Goal: Task Accomplishment & Management: Use online tool/utility

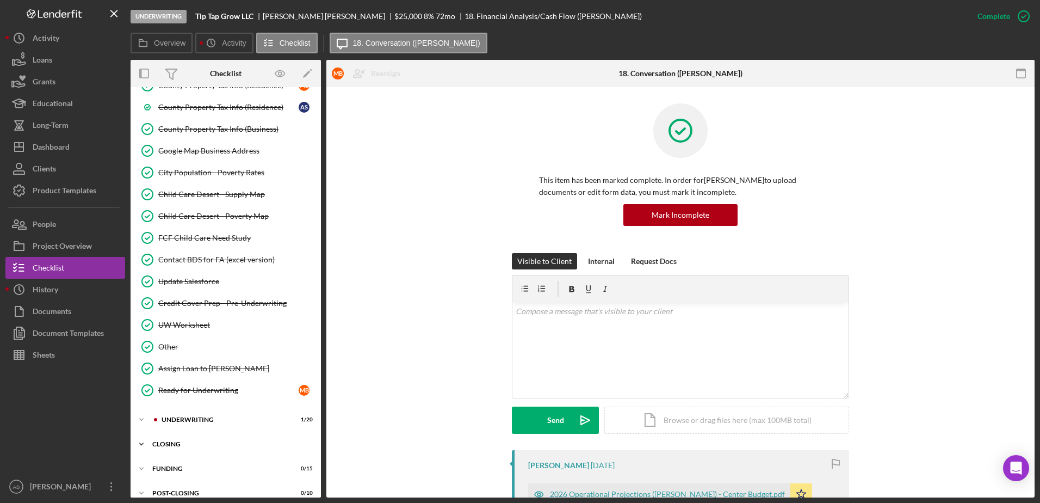
scroll to position [906, 0]
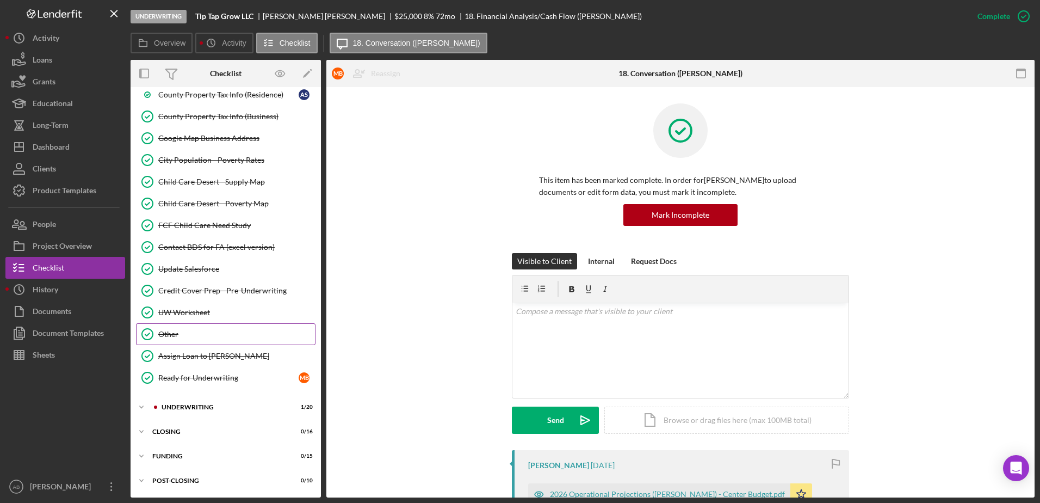
click at [179, 336] on div "Other" at bounding box center [236, 334] width 157 height 9
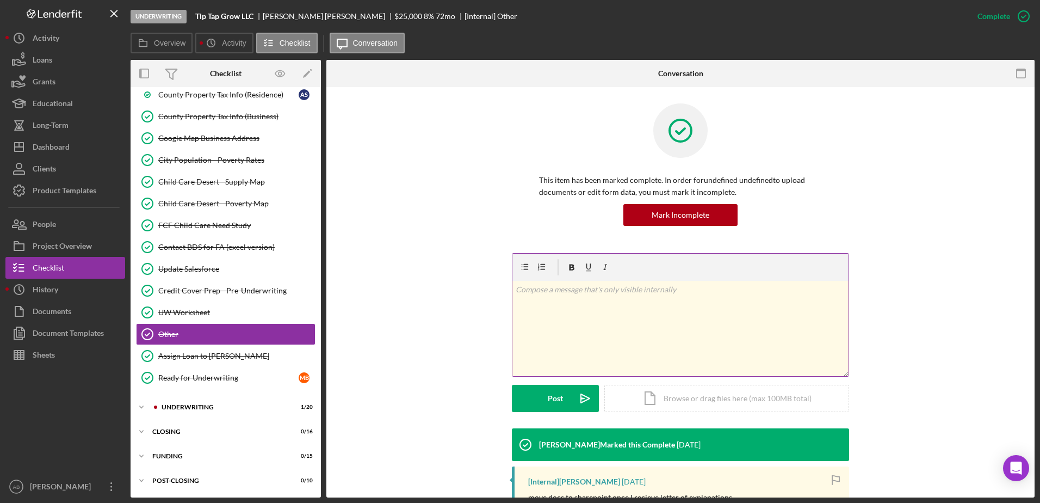
scroll to position [234, 0]
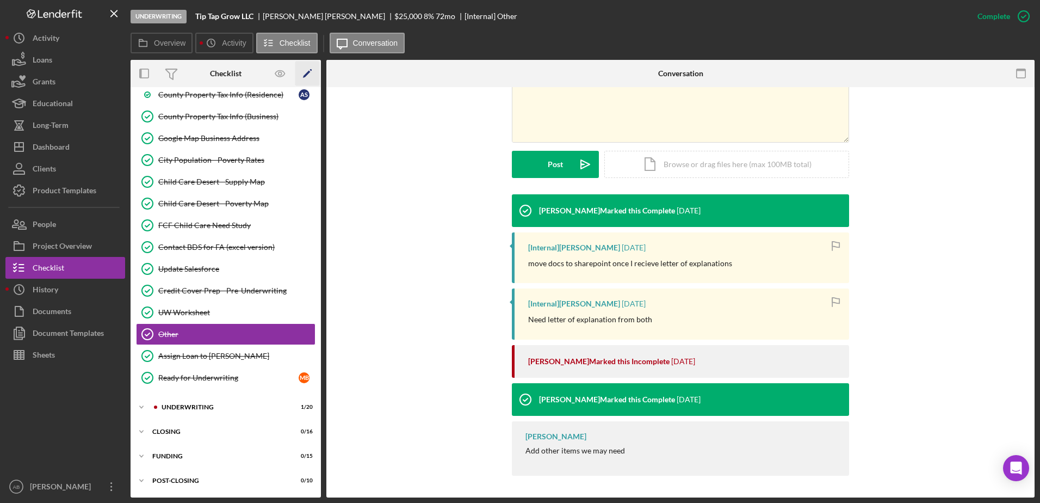
click at [306, 75] on polygon "button" at bounding box center [307, 75] width 8 height 8
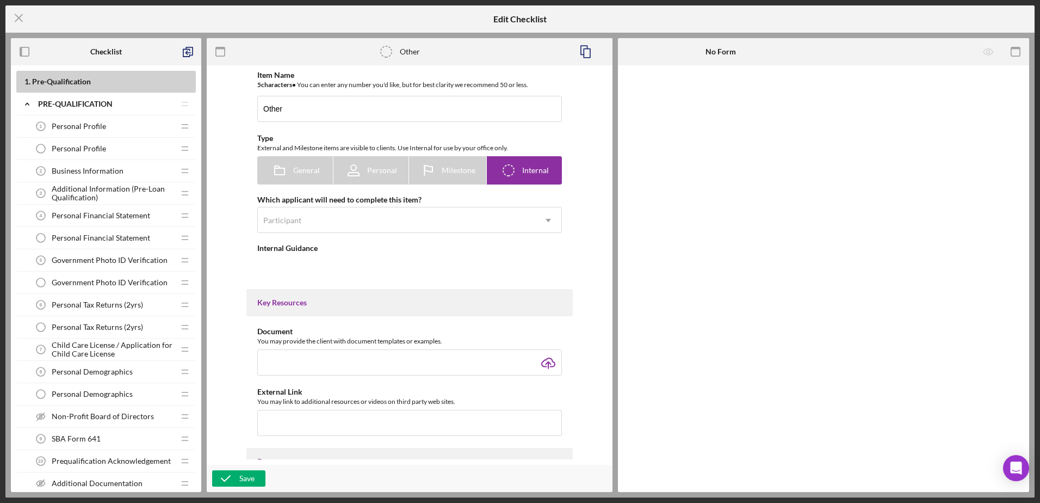
type textarea "<div>Add other items we may need</div>"
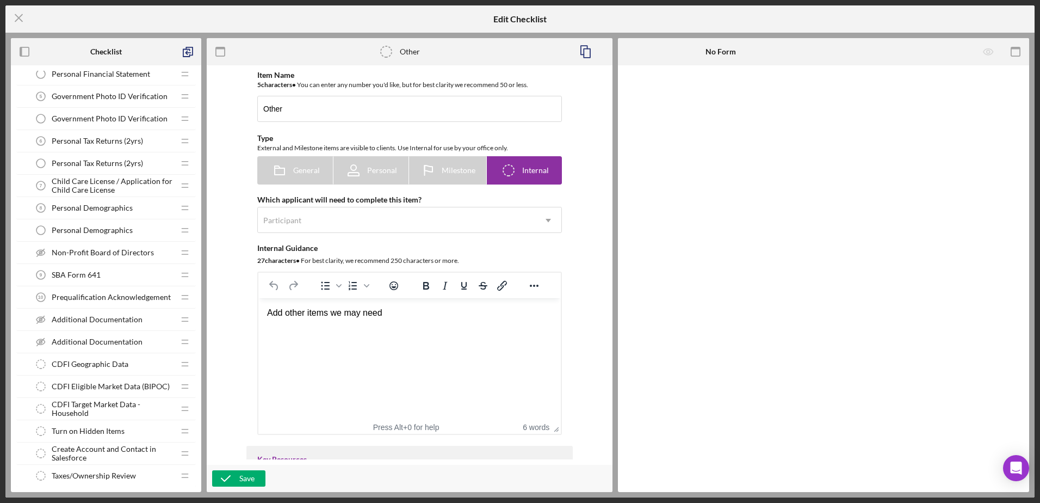
scroll to position [326, 0]
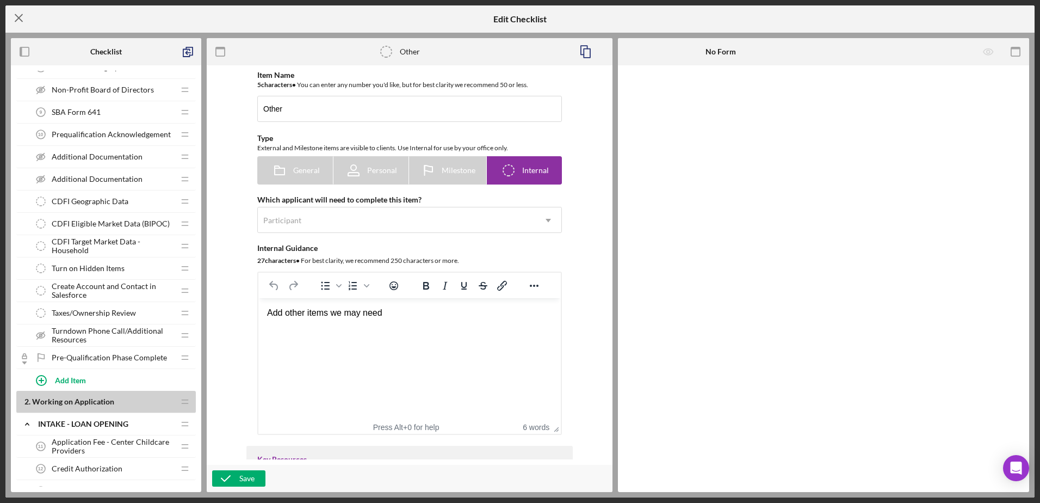
click at [20, 16] on icon "Icon/Menu Close" at bounding box center [18, 17] width 27 height 27
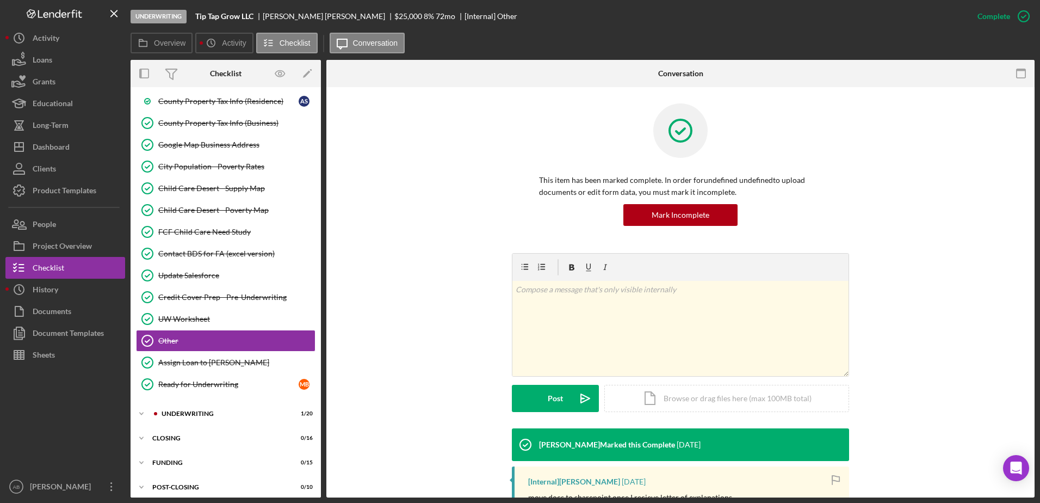
scroll to position [900, 0]
